Goal: Task Accomplishment & Management: Use online tool/utility

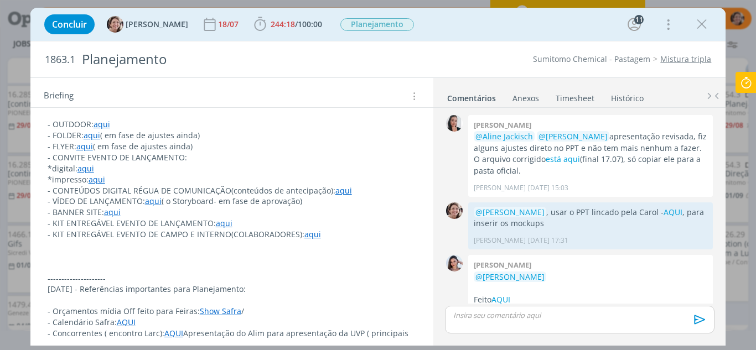
scroll to position [1483, 0]
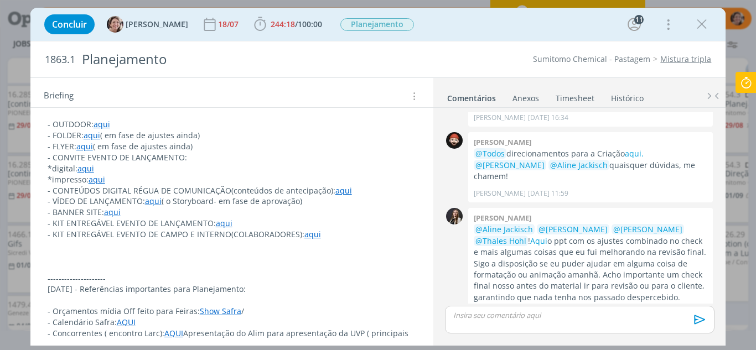
click at [743, 90] on icon at bounding box center [746, 83] width 20 height 22
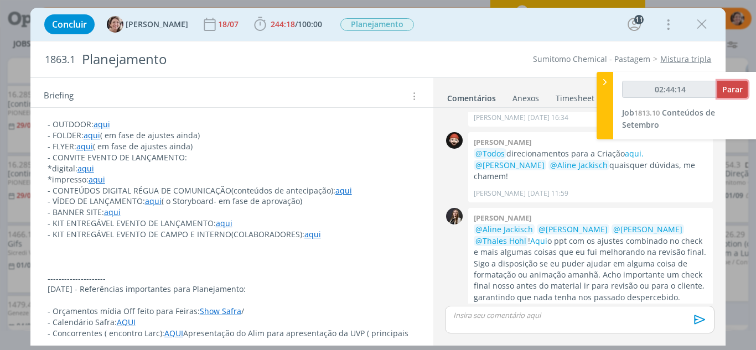
click at [737, 88] on span "Parar" at bounding box center [732, 89] width 20 height 11
type input "02:45:00"
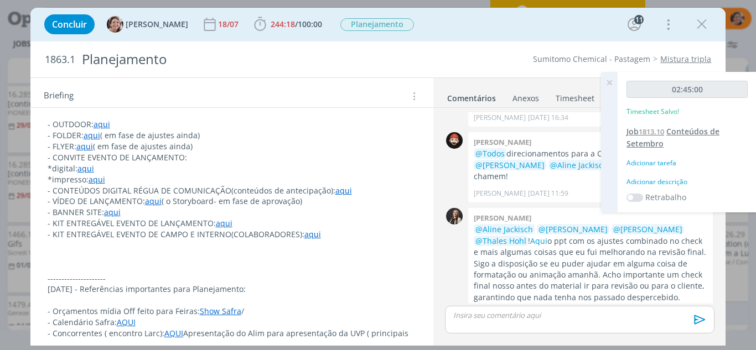
click at [703, 131] on span "Conteúdos de Setembro" at bounding box center [672, 137] width 93 height 23
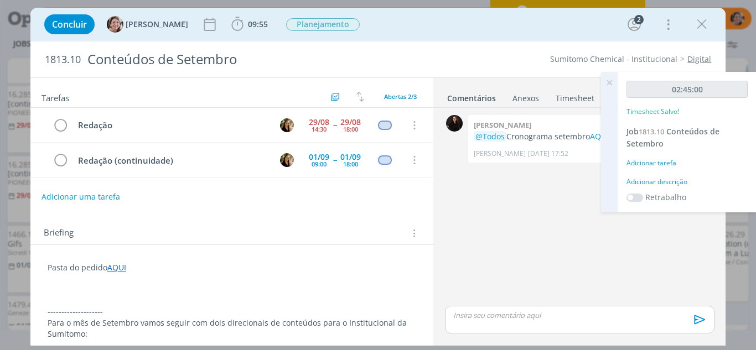
click at [611, 81] on icon at bounding box center [609, 83] width 20 height 22
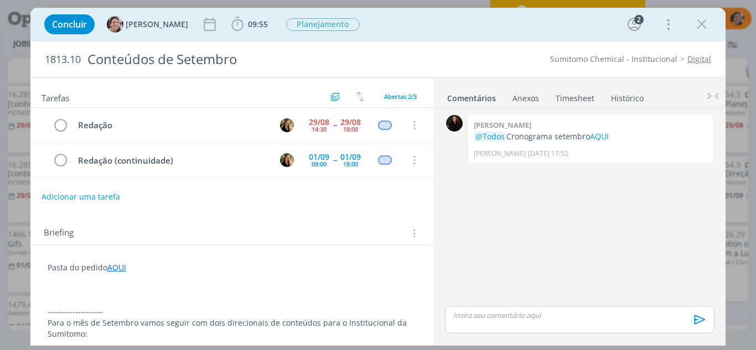
click at [574, 98] on link "Timesheet" at bounding box center [575, 96] width 40 height 16
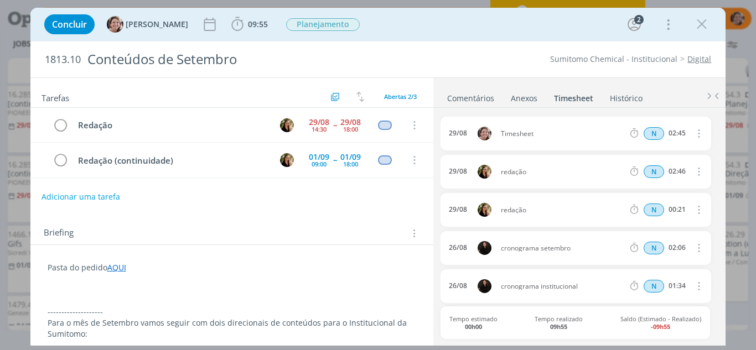
click at [539, 131] on span "Timesheet" at bounding box center [562, 134] width 132 height 7
drag, startPoint x: 531, startPoint y: 134, endPoint x: 485, endPoint y: 119, distance: 48.3
click at [485, 119] on div "29/08 Timesheet N 02:45 Excluir Editar" at bounding box center [575, 134] width 270 height 34
click at [543, 131] on span "Timesheet" at bounding box center [562, 134] width 132 height 7
click at [696, 133] on icon "dialog" at bounding box center [698, 133] width 12 height 13
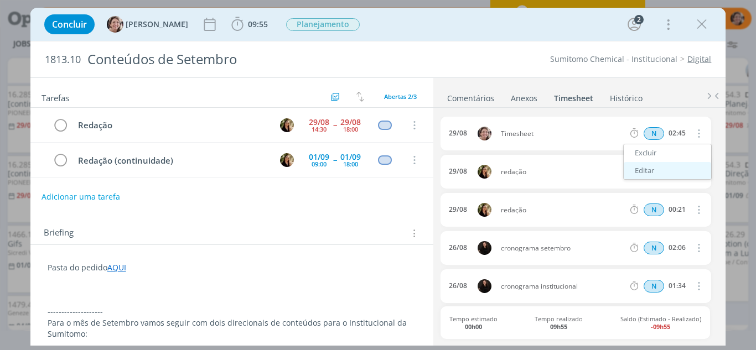
click at [645, 167] on link "Editar" at bounding box center [666, 171] width 87 height 18
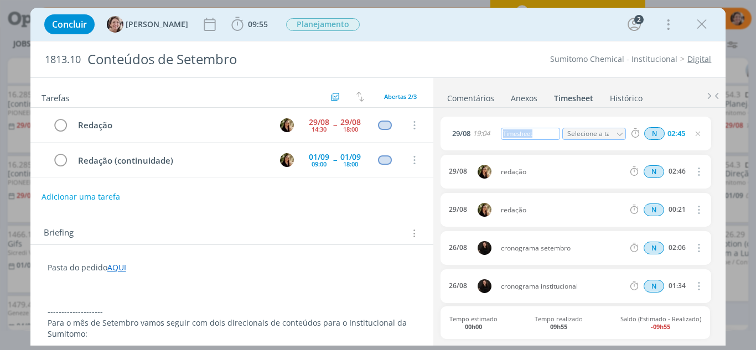
drag, startPoint x: 533, startPoint y: 134, endPoint x: 496, endPoint y: 125, distance: 37.6
click at [496, 125] on div "29/08 19:04 Timesheet Selecione a tarefa N 02:45" at bounding box center [575, 134] width 270 height 34
click at [682, 134] on input "02:45" at bounding box center [676, 134] width 24 height 12
type input "00:45"
click at [694, 136] on icon "dialog" at bounding box center [697, 133] width 9 height 9
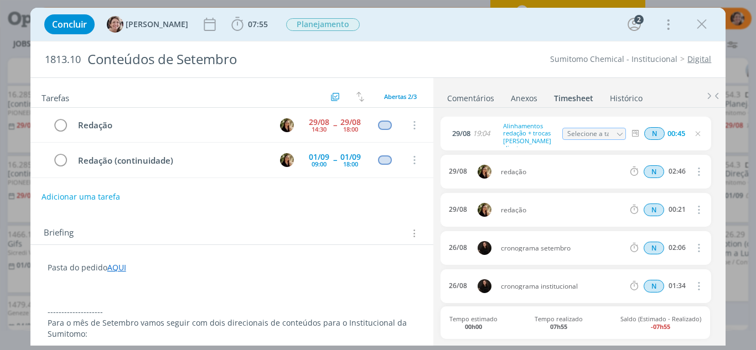
click at [702, 27] on icon "dialog" at bounding box center [701, 24] width 17 height 17
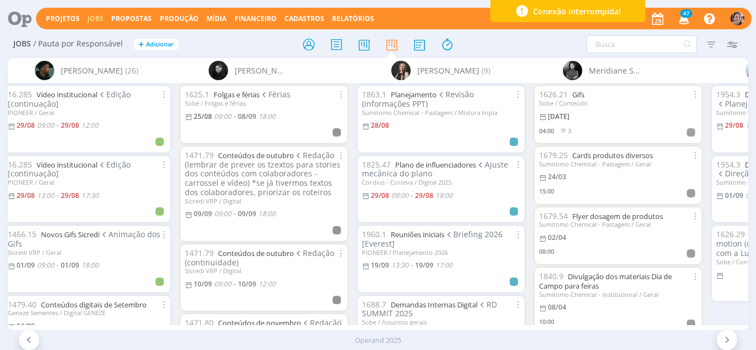
click at [606, 11] on span "Conexão interrompida!" at bounding box center [577, 12] width 88 height 12
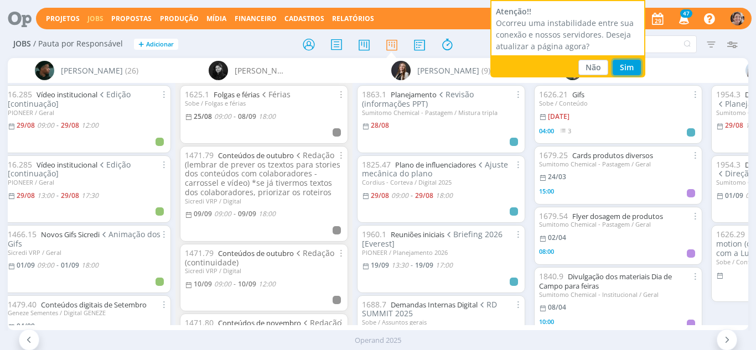
click at [630, 72] on button "Sim" at bounding box center [626, 67] width 28 height 15
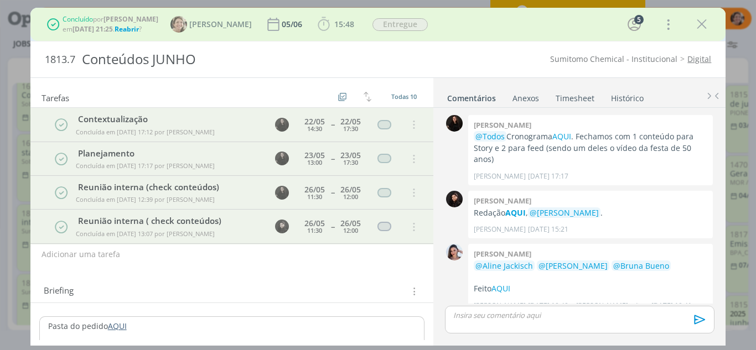
scroll to position [305, 0]
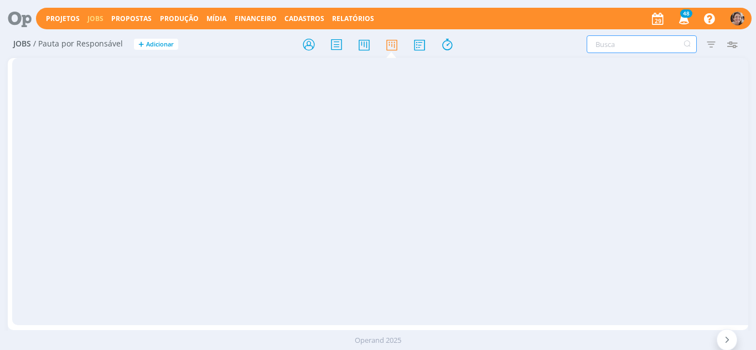
click at [619, 47] on input "text" at bounding box center [641, 44] width 110 height 18
type input "planejamento"
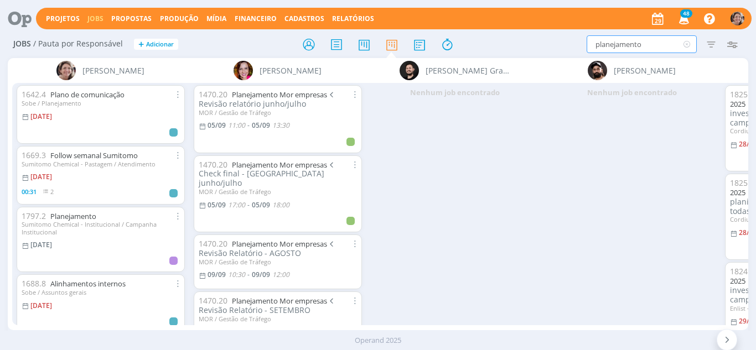
drag, startPoint x: 649, startPoint y: 45, endPoint x: 505, endPoint y: 30, distance: 145.2
click at [507, 30] on div "Projetos Jobs Propostas Produção Mídia Financeiro Cadastros Relatórios 48 Notif…" at bounding box center [378, 175] width 756 height 350
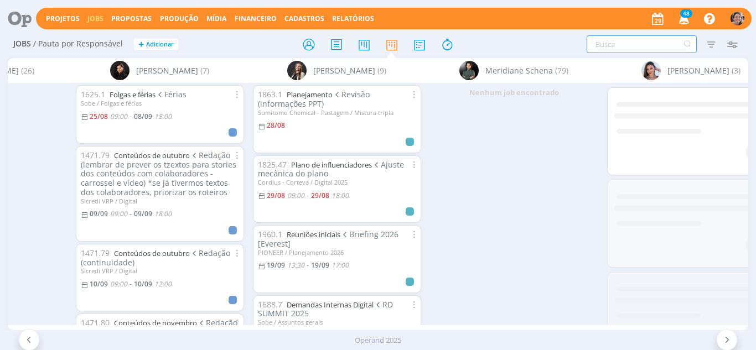
scroll to position [0, 1777]
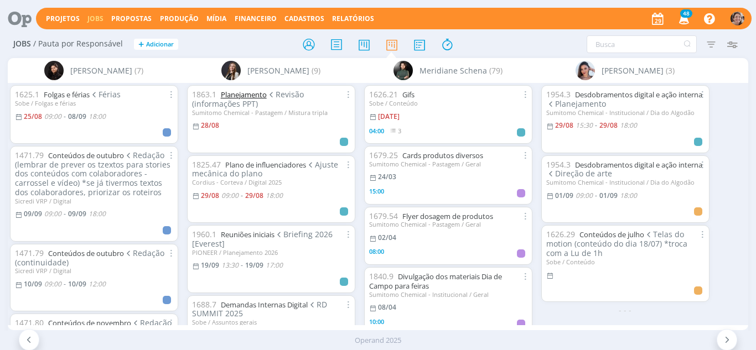
click at [247, 95] on link "Planejamento" at bounding box center [244, 95] width 46 height 10
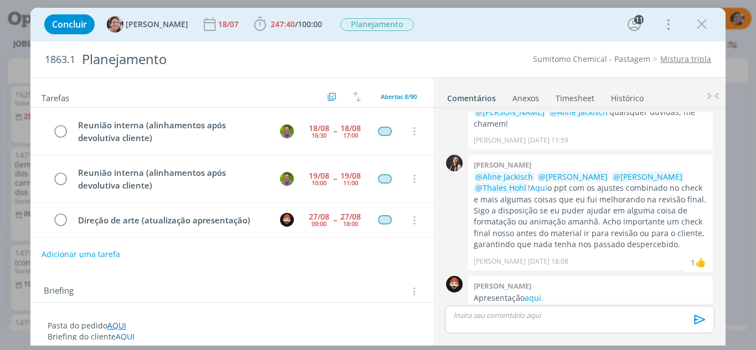
scroll to position [130, 0]
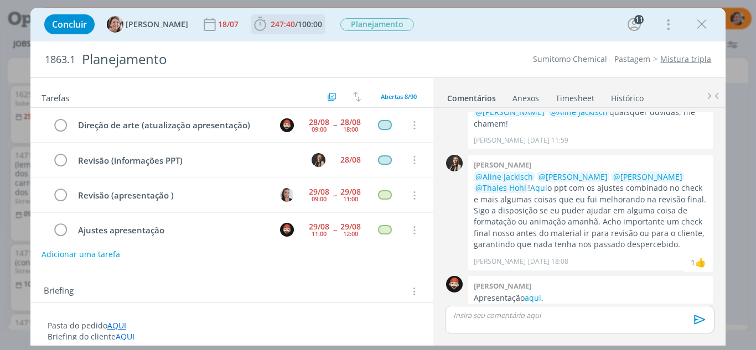
click at [252, 27] on icon "dialog" at bounding box center [260, 24] width 17 height 17
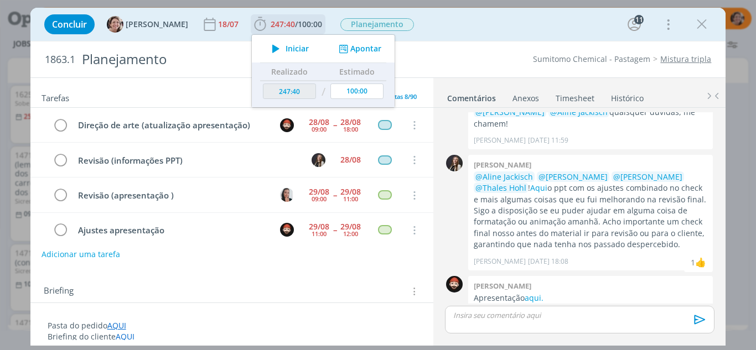
click at [289, 51] on span "Iniciar" at bounding box center [296, 49] width 23 height 8
click at [558, 35] on div "Concluir Aline Jackisch 18/07 247:40 / 100:00 Parar Apontar Data * 29/08/2025 H…" at bounding box center [378, 24] width 679 height 27
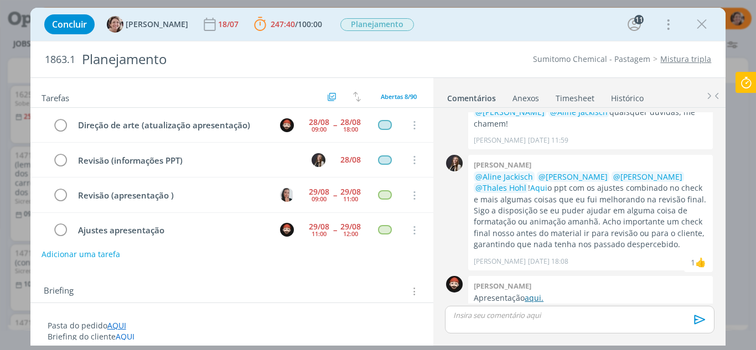
click at [535, 293] on link "aqui." at bounding box center [533, 298] width 19 height 11
